Goal: Find specific page/section

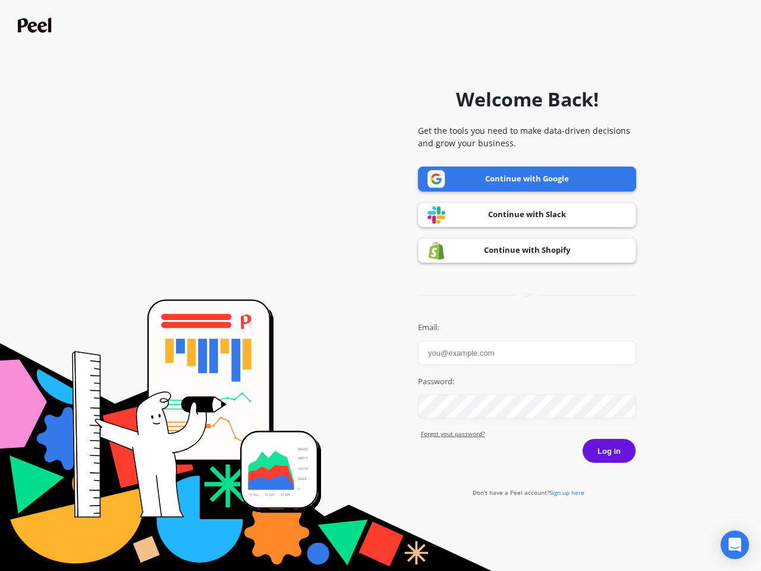
click at [735, 544] on icon "Open Intercom Messenger" at bounding box center [735, 544] width 12 height 14
